Goal: Information Seeking & Learning: Learn about a topic

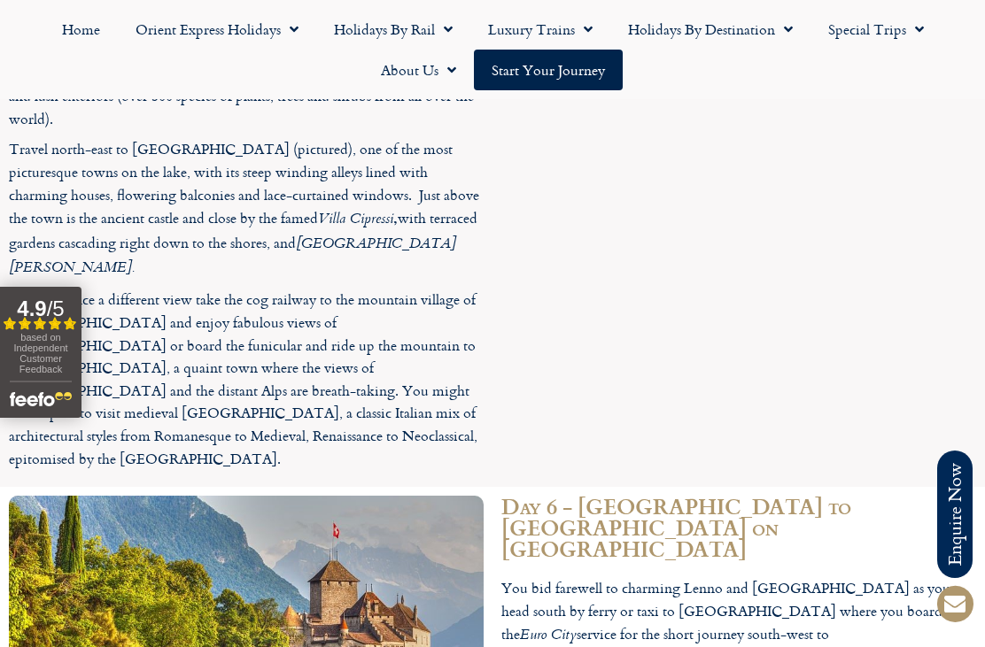
scroll to position [3684, 0]
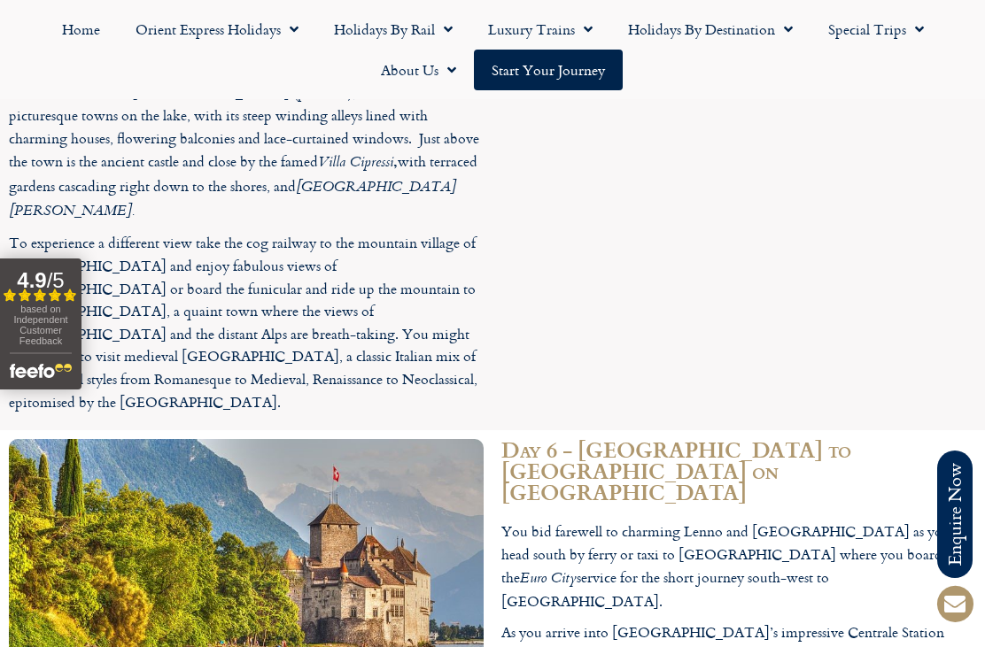
click at [566, 27] on link "Luxury Trains" at bounding box center [540, 29] width 140 height 41
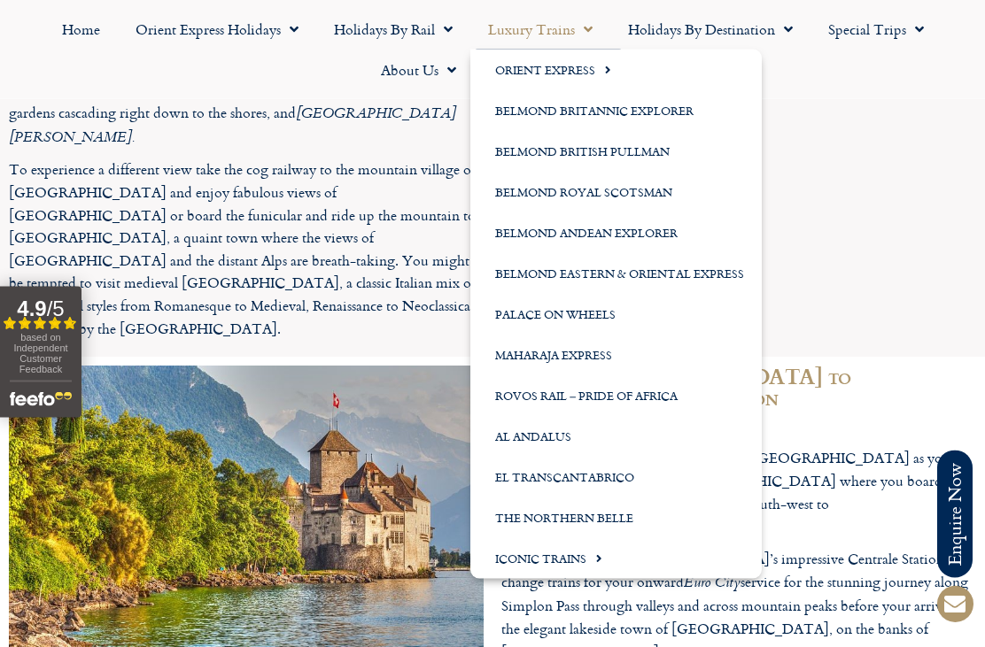
scroll to position [3758, 0]
click at [602, 564] on span "Menu" at bounding box center [594, 559] width 16 height 29
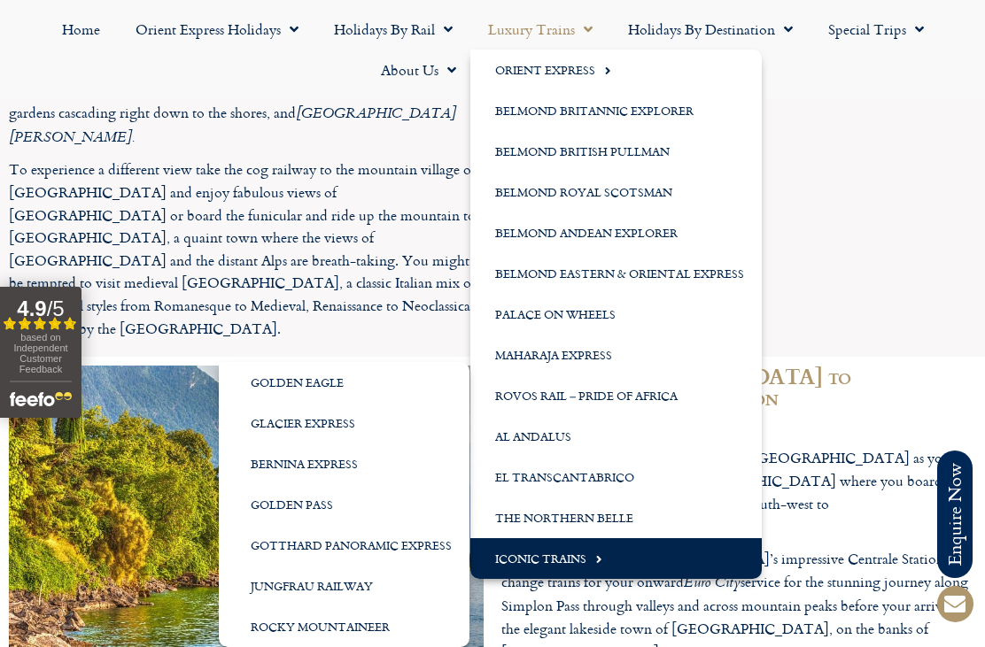
click at [325, 461] on link "Bernina Express" at bounding box center [344, 464] width 251 height 41
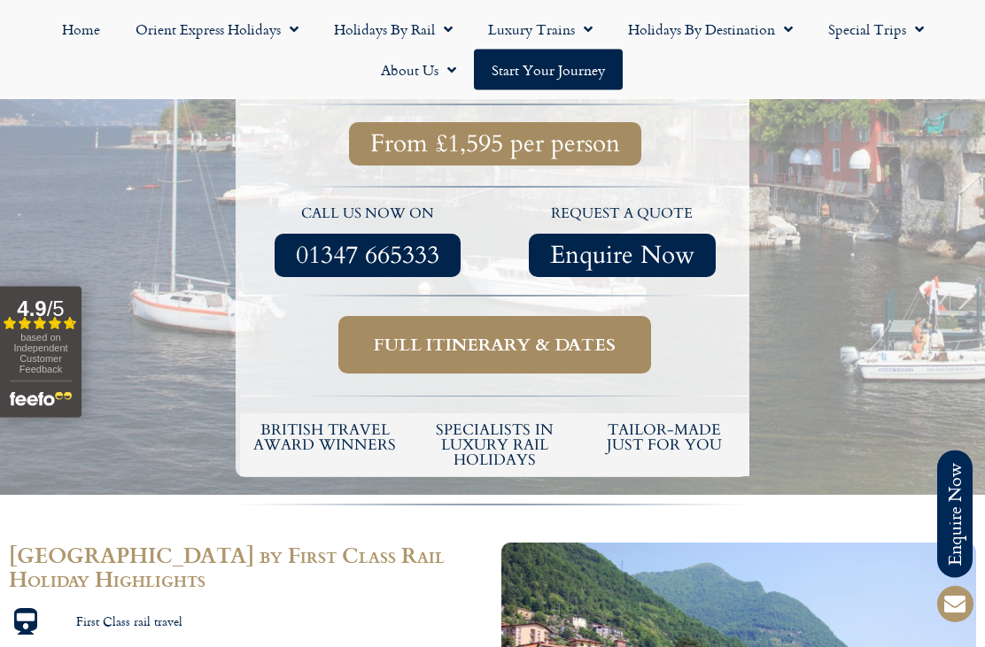
scroll to position [727, 0]
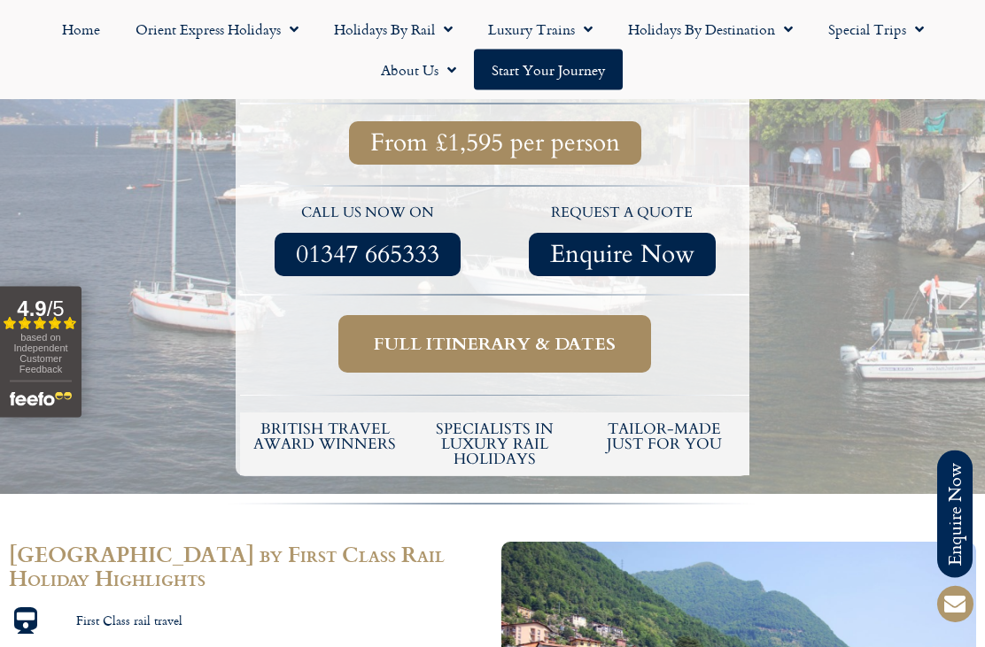
click at [681, 422] on h5 "tailor-made just for you" at bounding box center [664, 437] width 152 height 30
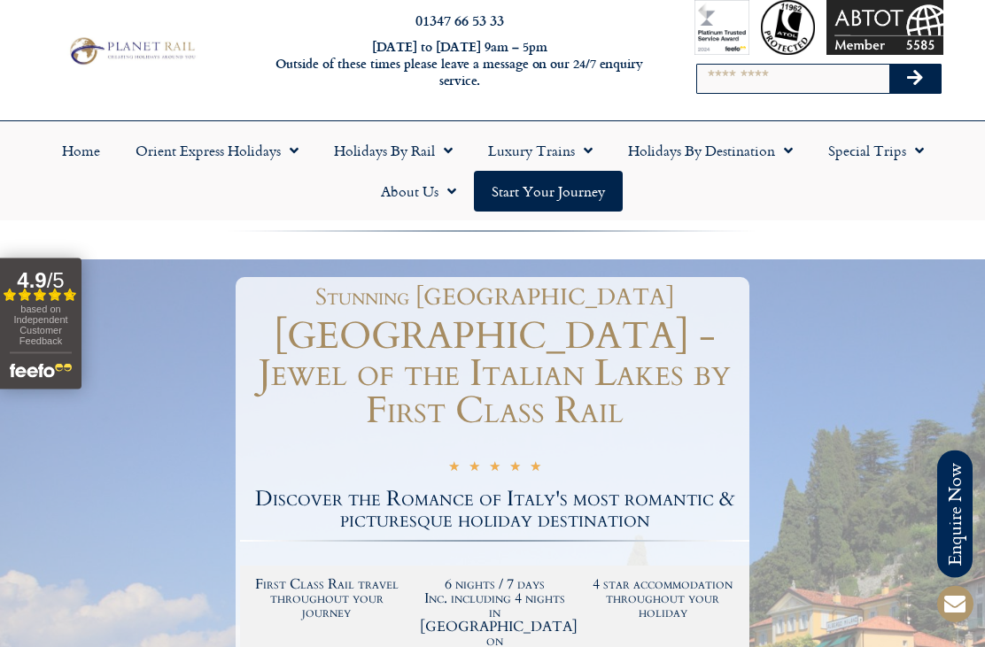
scroll to position [0, 0]
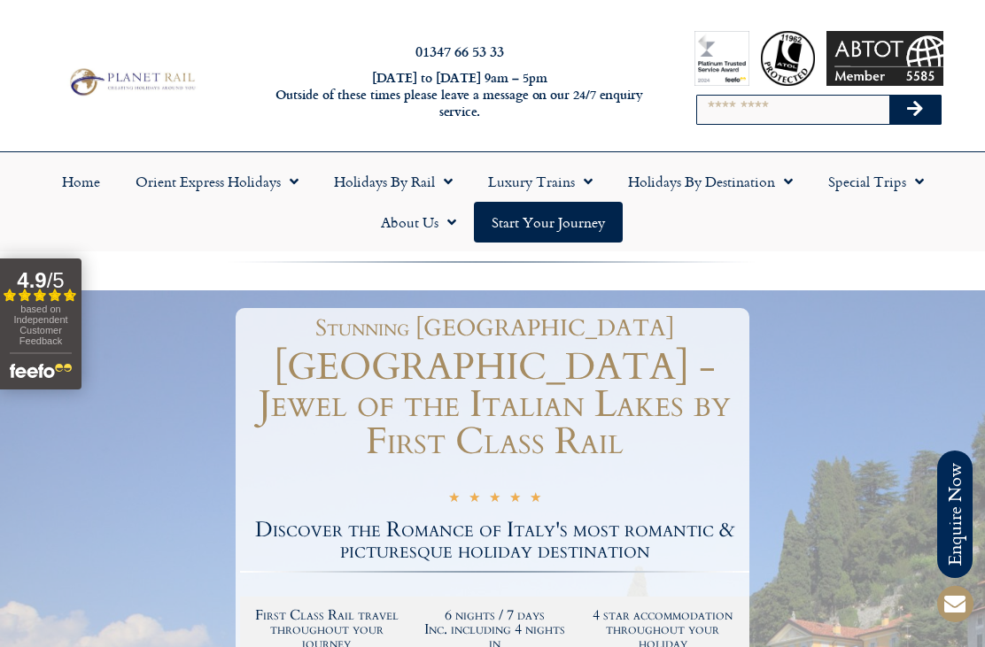
click at [885, 176] on link "Special Trips" at bounding box center [875, 181] width 131 height 41
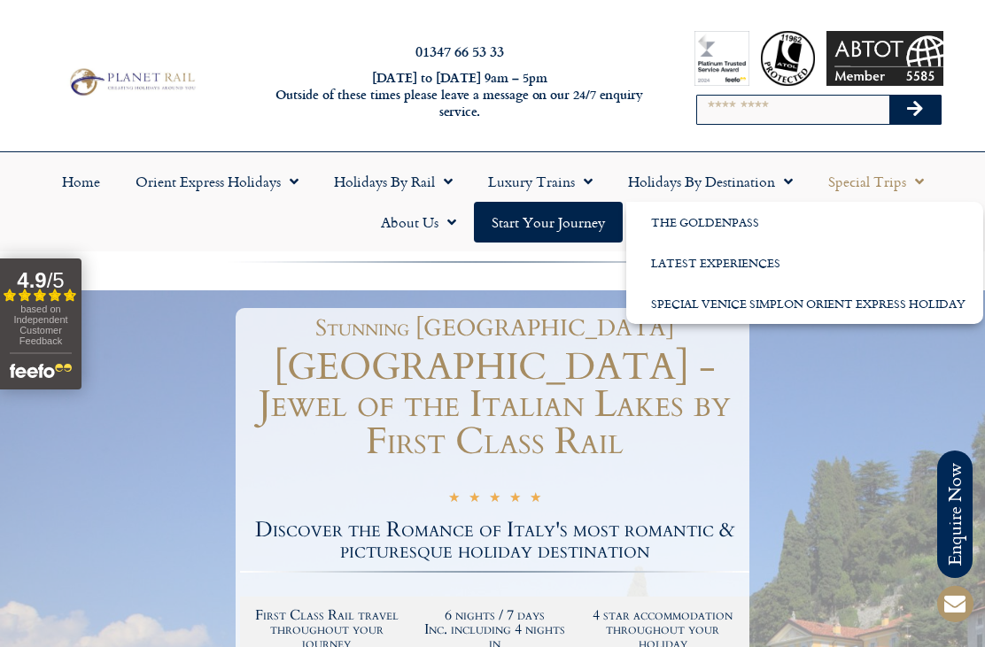
click at [737, 230] on link "The GoldenPass" at bounding box center [804, 222] width 357 height 41
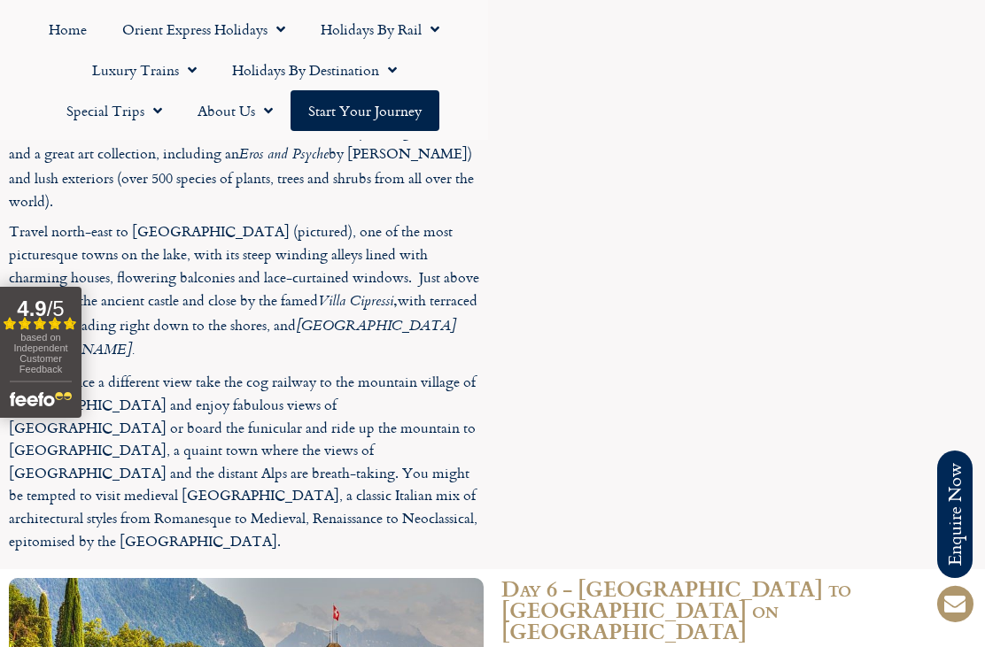
scroll to position [3612, 0]
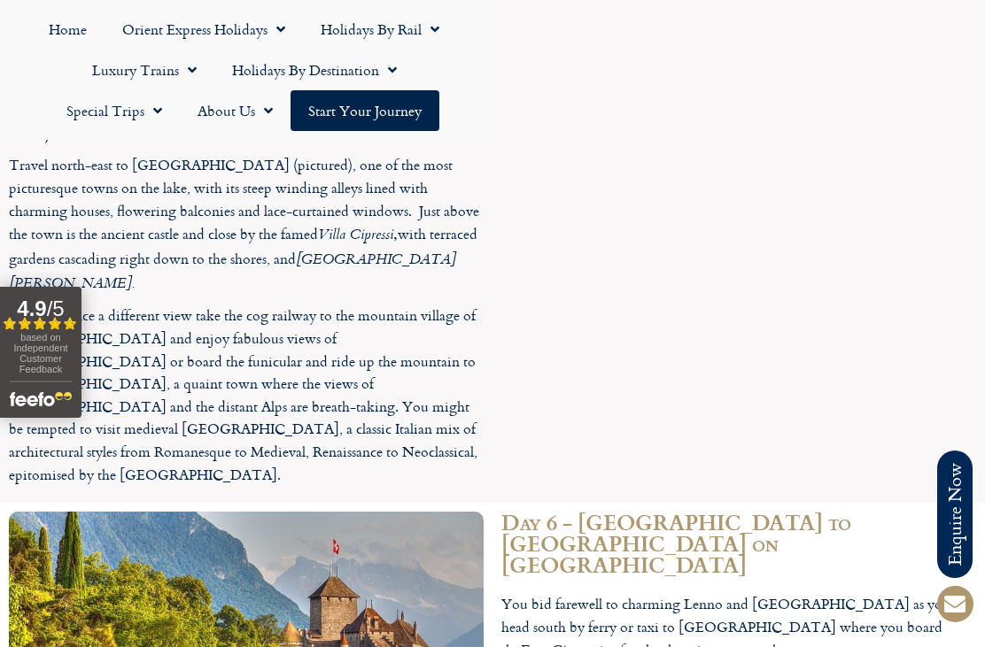
click at [290, 106] on link "Start your Journey" at bounding box center [364, 110] width 149 height 41
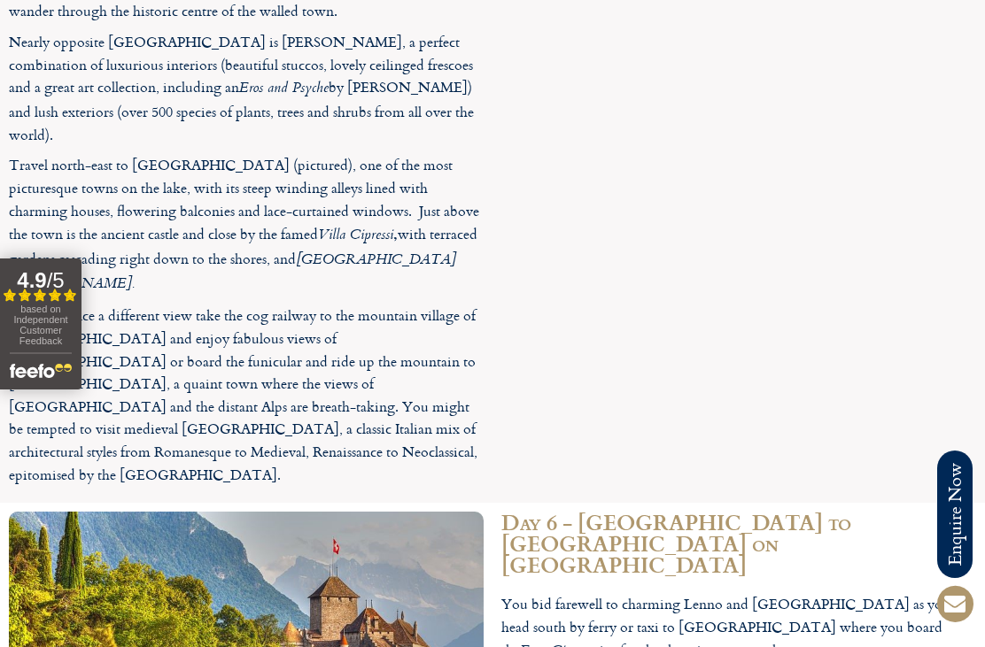
scroll to position [3668, 0]
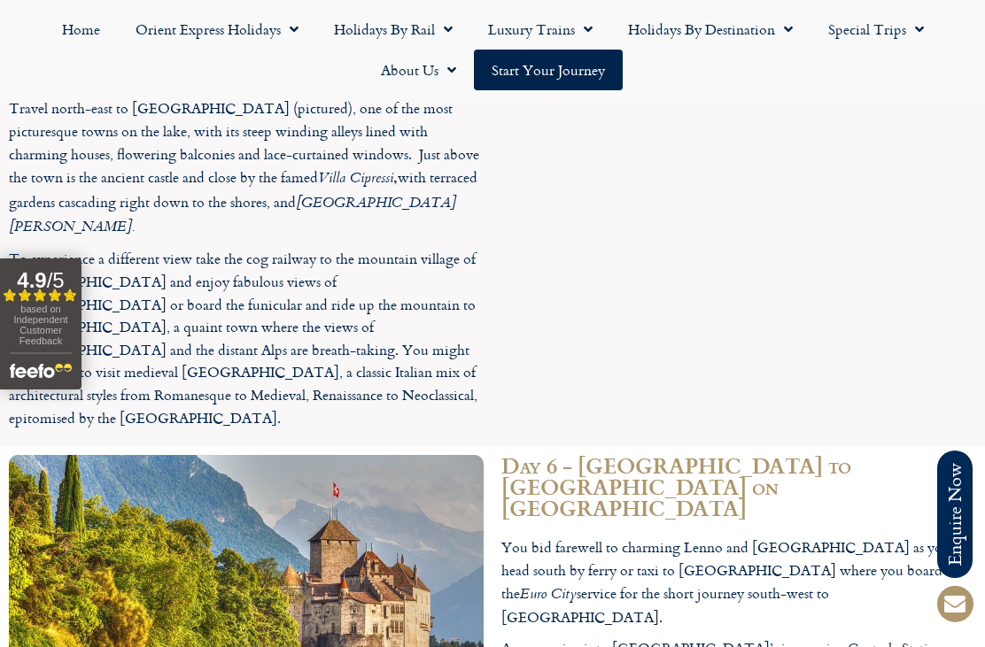
scroll to position [738, 0]
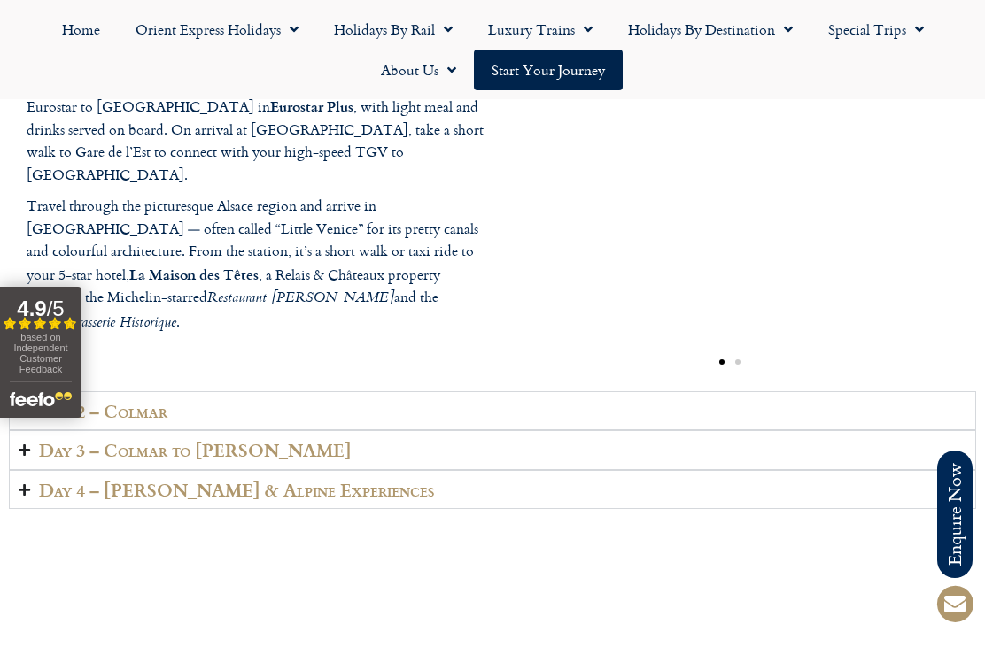
scroll to position [2602, 0]
